Goal: Find specific page/section: Find specific page/section

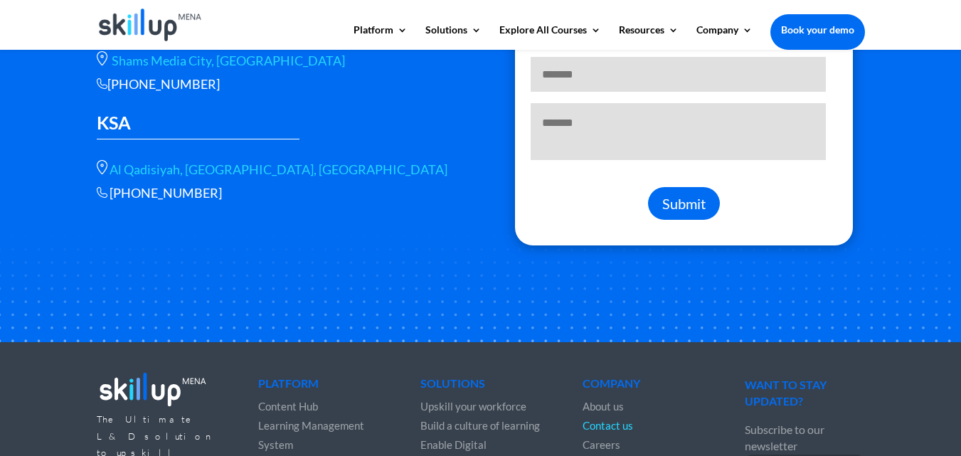
scroll to position [490, 0]
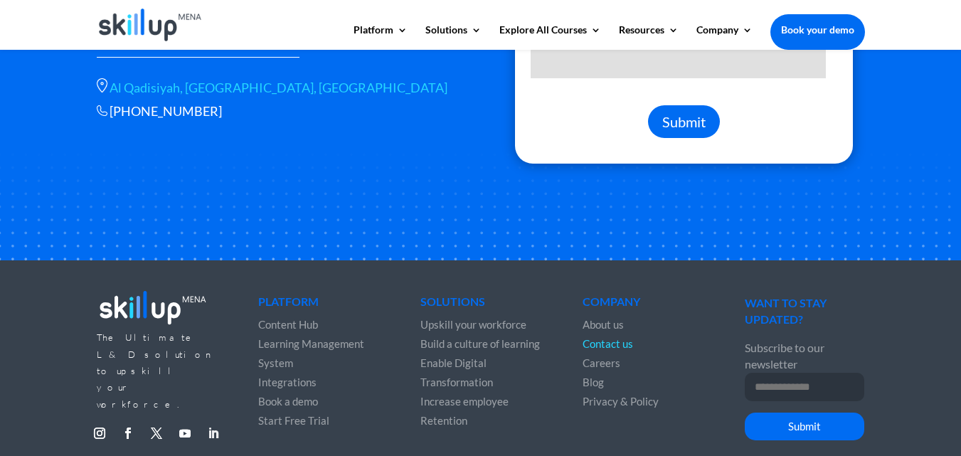
click at [210, 422] on link "Follow" at bounding box center [213, 433] width 23 height 23
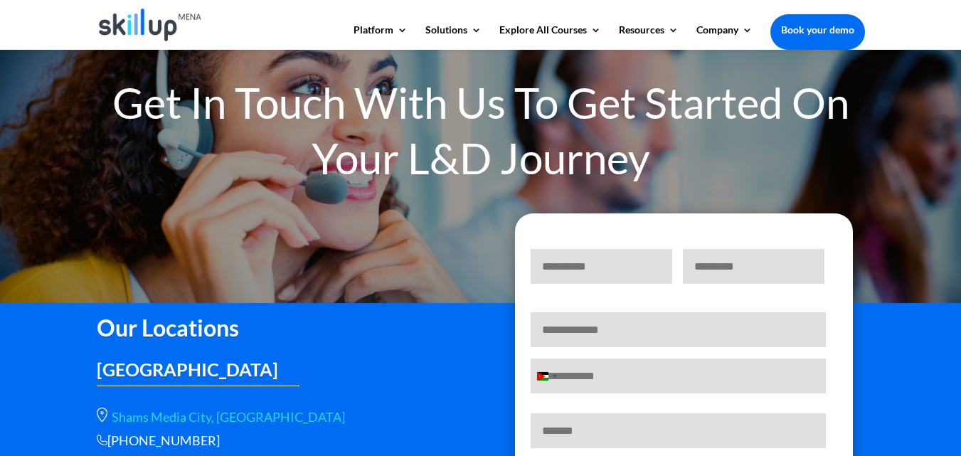
scroll to position [0, 0]
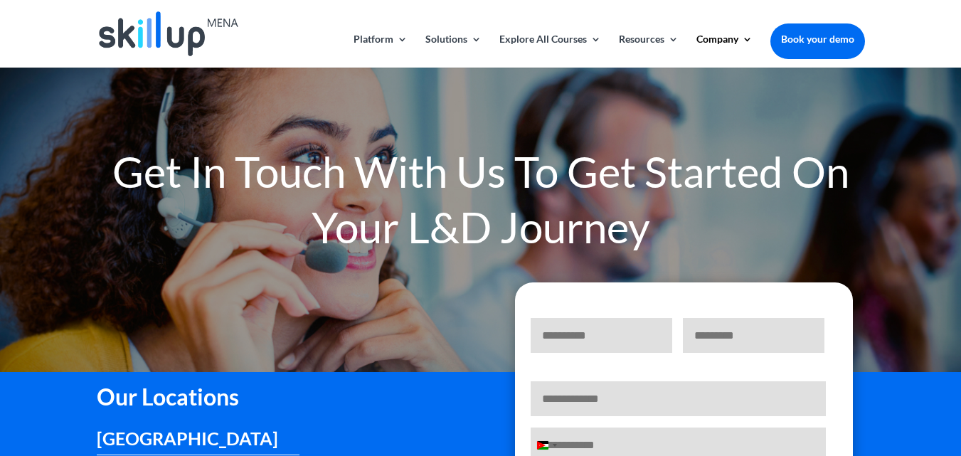
click at [171, 47] on img at bounding box center [168, 33] width 139 height 45
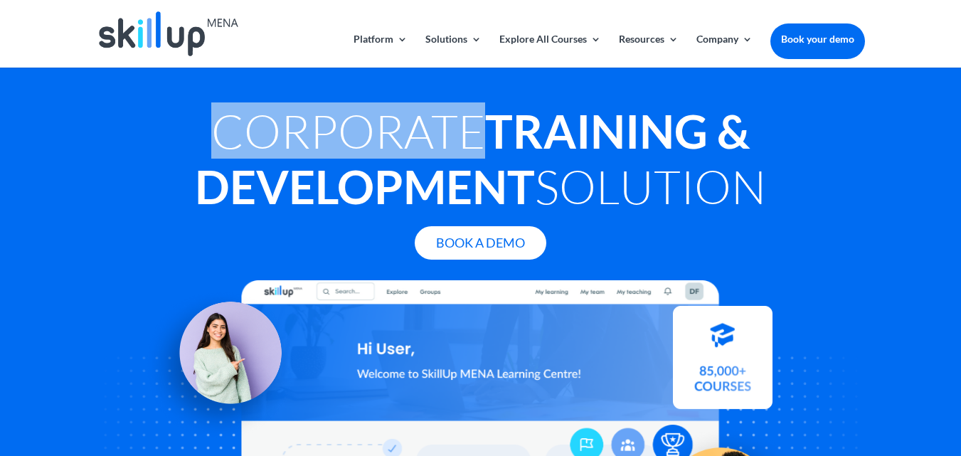
drag, startPoint x: 229, startPoint y: 135, endPoint x: 476, endPoint y: 140, distance: 247.0
click at [476, 140] on h1 "Corporate Training & Development Solution" at bounding box center [481, 162] width 769 height 118
copy h1 "Corporate"
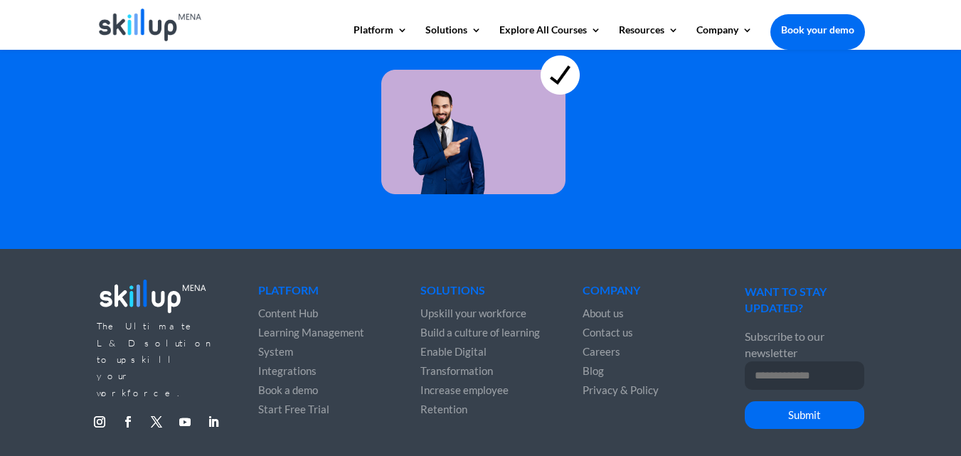
scroll to position [4038, 0]
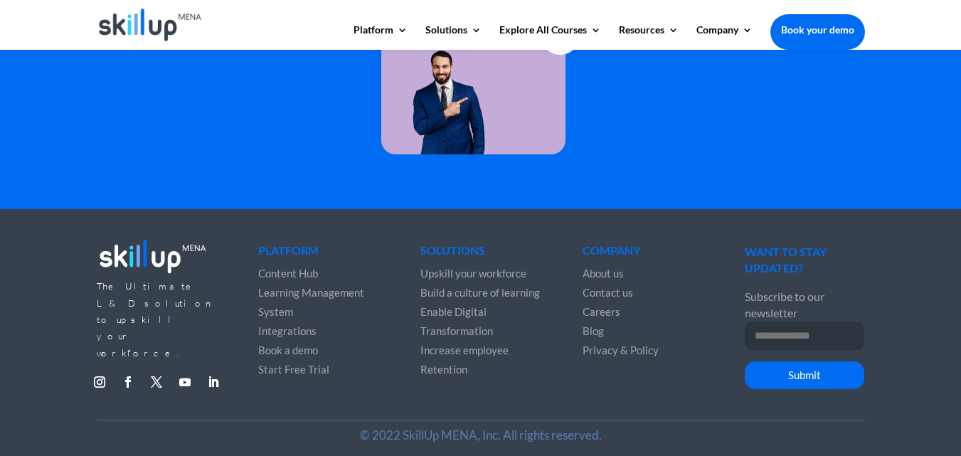
click at [611, 289] on span "Contact us" at bounding box center [608, 292] width 51 height 13
